Goal: Task Accomplishment & Management: Manage account settings

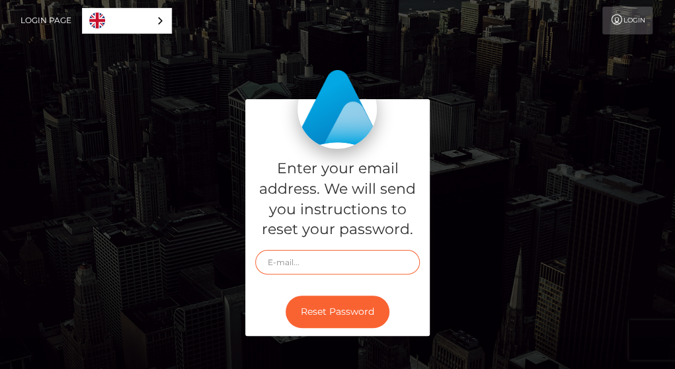
click at [275, 259] on input "text" at bounding box center [337, 262] width 165 height 24
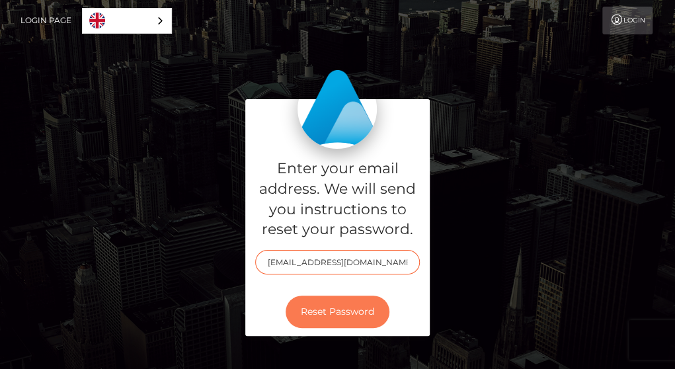
type input "brendaodoyo28@gmail.com"
click at [330, 309] on button "Reset Password" at bounding box center [337, 311] width 104 height 32
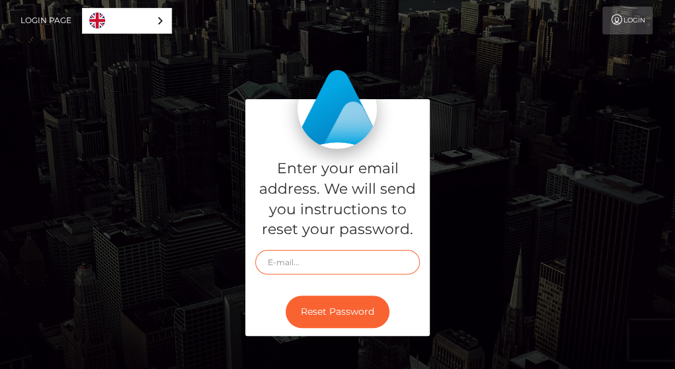
click at [281, 265] on input "text" at bounding box center [337, 262] width 165 height 24
type input "[EMAIL_ADDRESS][DOMAIN_NAME]"
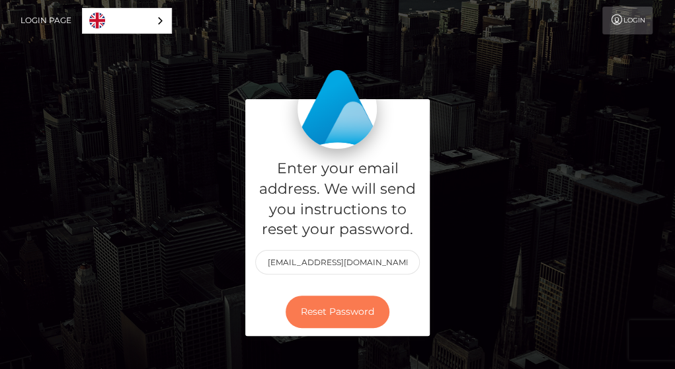
click at [369, 303] on button "Reset Password" at bounding box center [337, 311] width 104 height 32
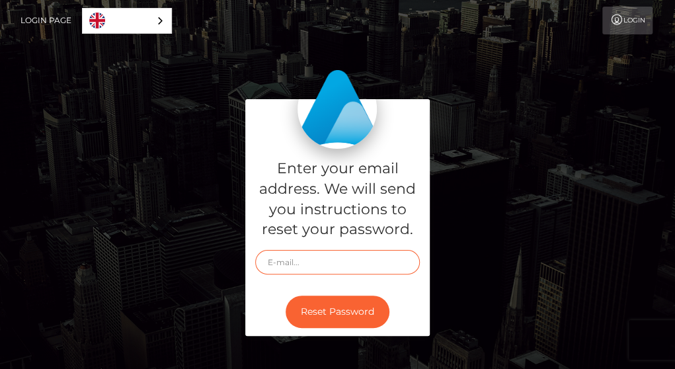
click at [293, 254] on input "text" at bounding box center [337, 262] width 165 height 24
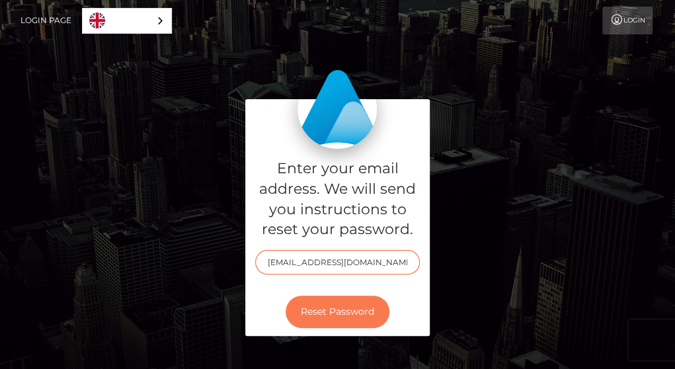
type input "brendaodoyo028@gmail.com"
click at [313, 314] on button "Reset Password" at bounding box center [337, 311] width 104 height 32
